Goal: Task Accomplishment & Management: Manage account settings

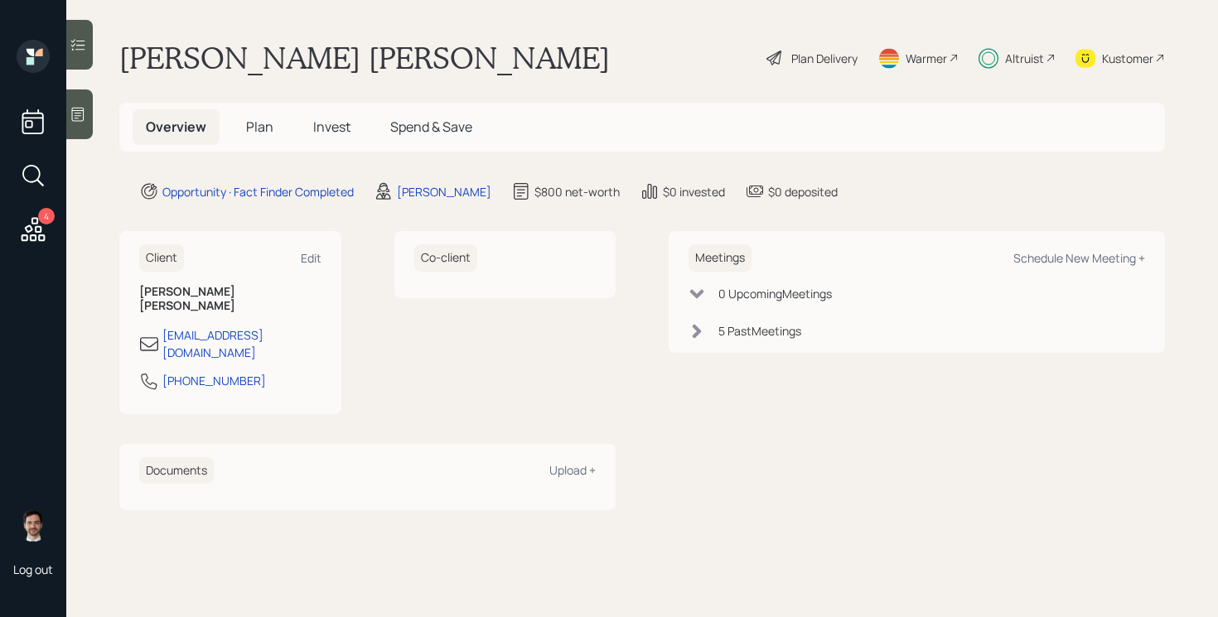
click at [254, 128] on span "Plan" at bounding box center [259, 127] width 27 height 18
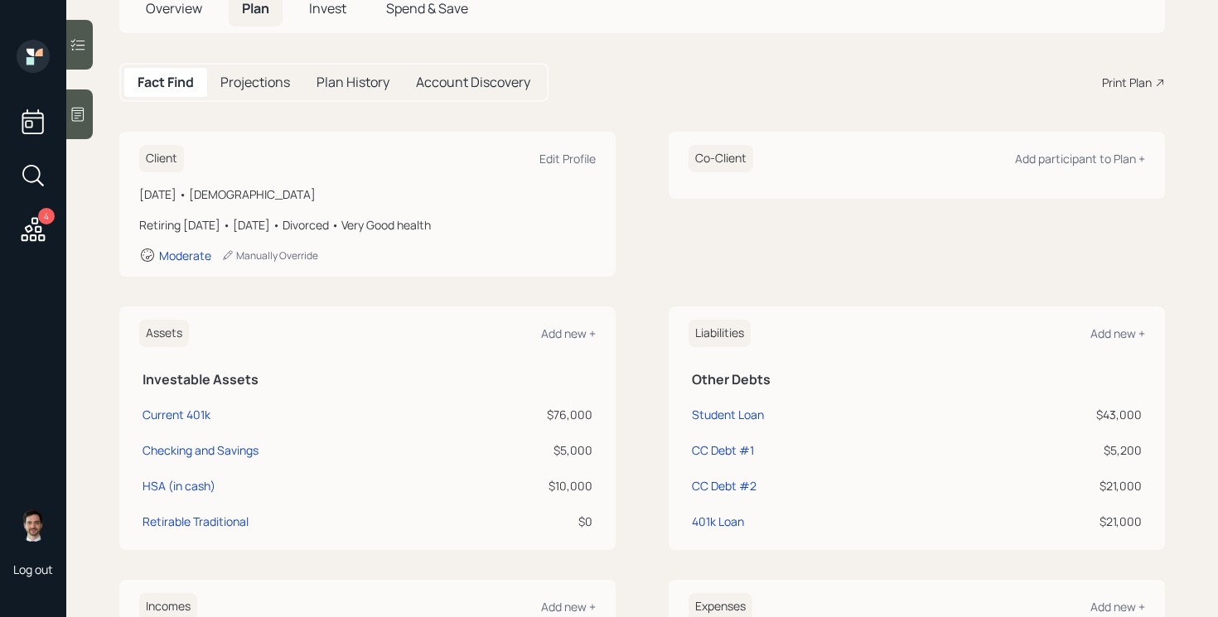
scroll to position [120, 0]
click at [179, 413] on div "Current 401k" at bounding box center [177, 412] width 68 height 17
select select "company_sponsored"
select select "balanced"
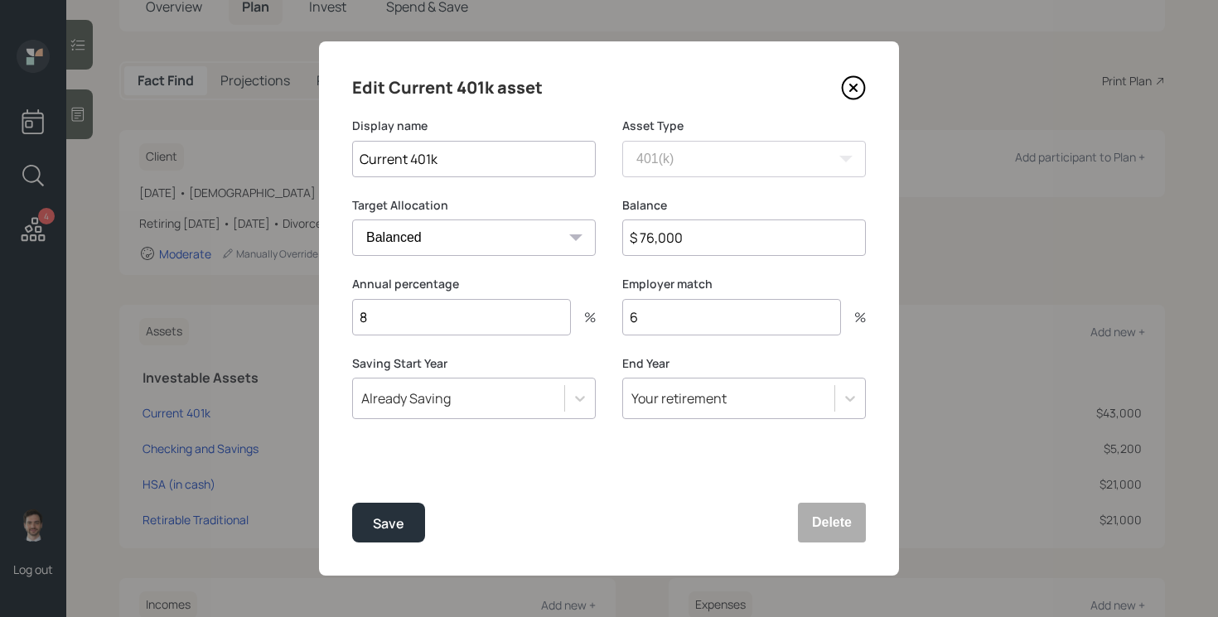
drag, startPoint x: 408, startPoint y: 162, endPoint x: 279, endPoint y: 163, distance: 129.3
click at [279, 163] on div "Edit Current 401k asset Display name Current 401k Asset Type SEP IRA IRA Roth I…" at bounding box center [609, 308] width 1218 height 617
type input "Former 401k"
click at [352, 503] on button "Save" at bounding box center [388, 523] width 73 height 40
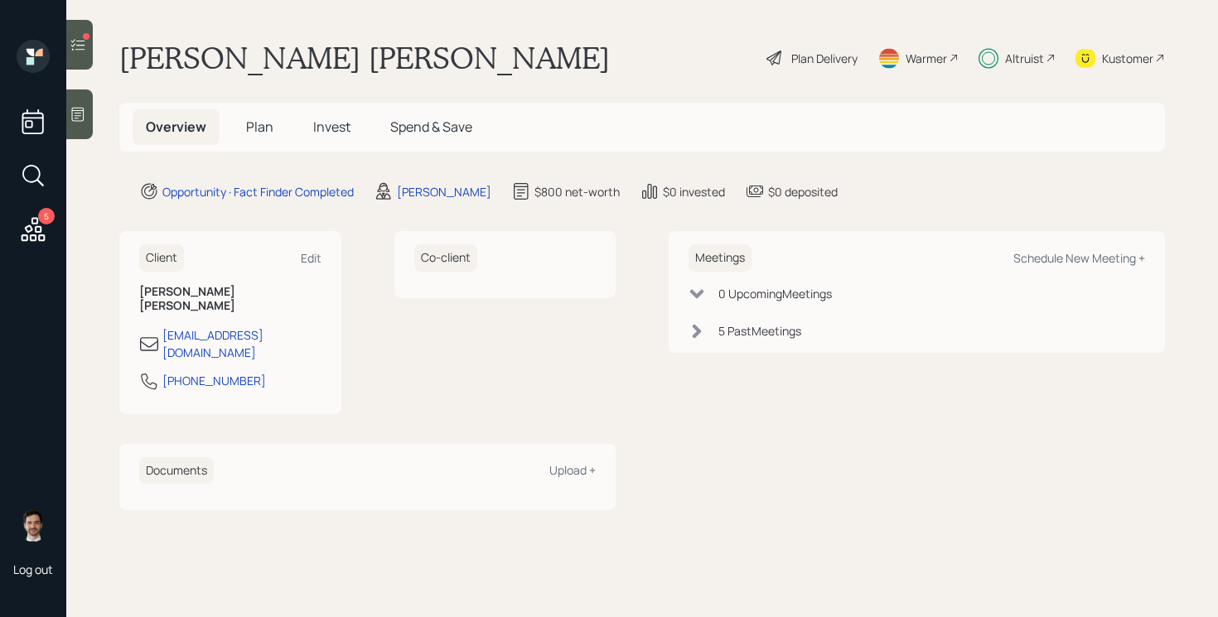
click at [78, 49] on icon at bounding box center [78, 44] width 17 height 17
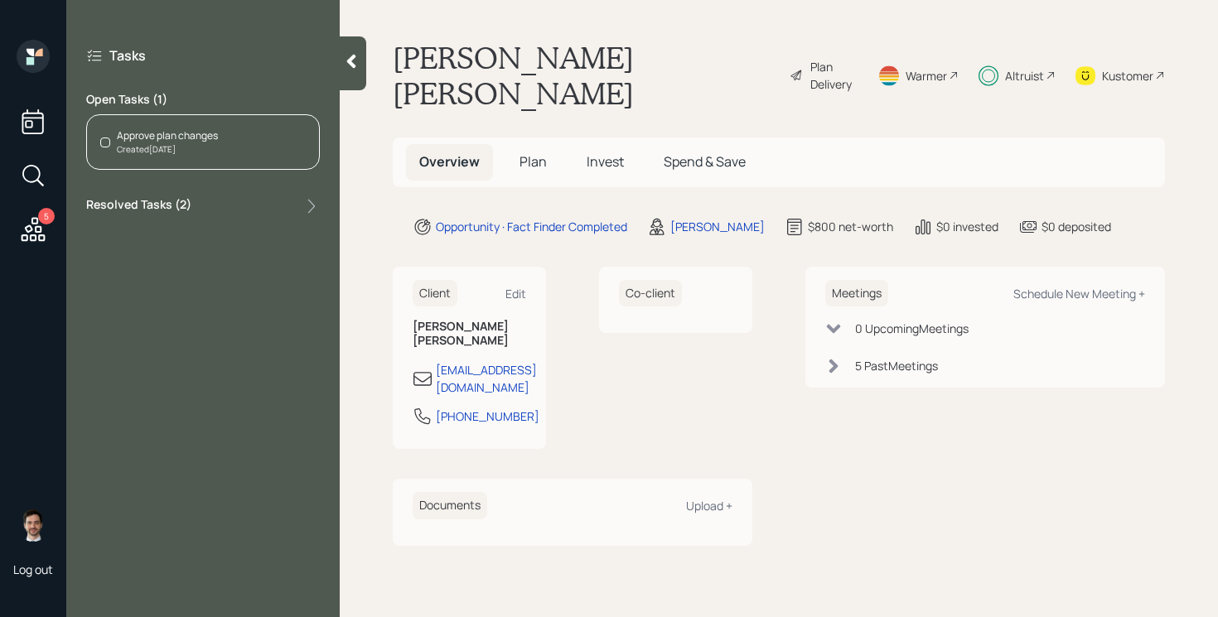
click at [354, 51] on div at bounding box center [353, 63] width 27 height 54
